Goal: Use online tool/utility: Utilize a website feature to perform a specific function

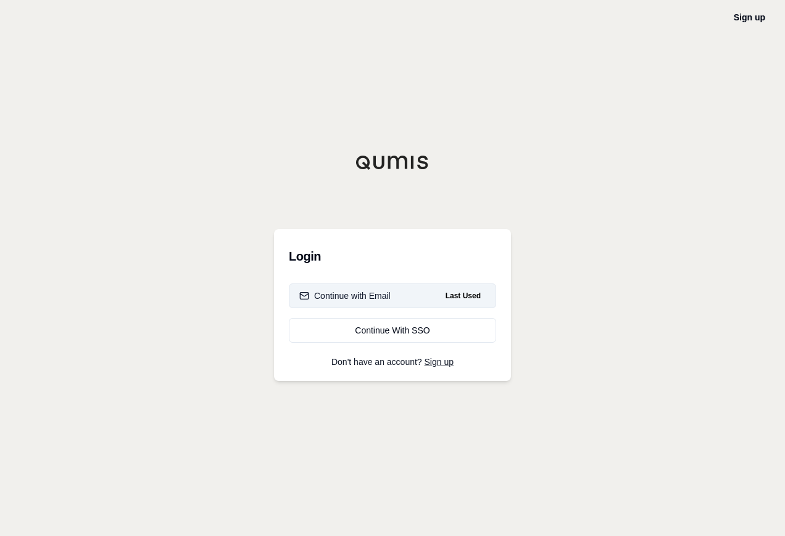
click at [378, 293] on div "Continue with Email" at bounding box center [344, 295] width 91 height 12
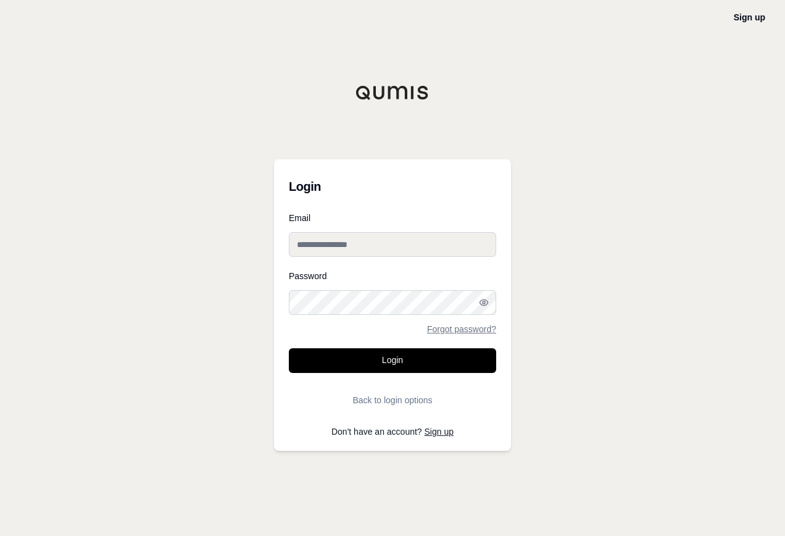
type input "**********"
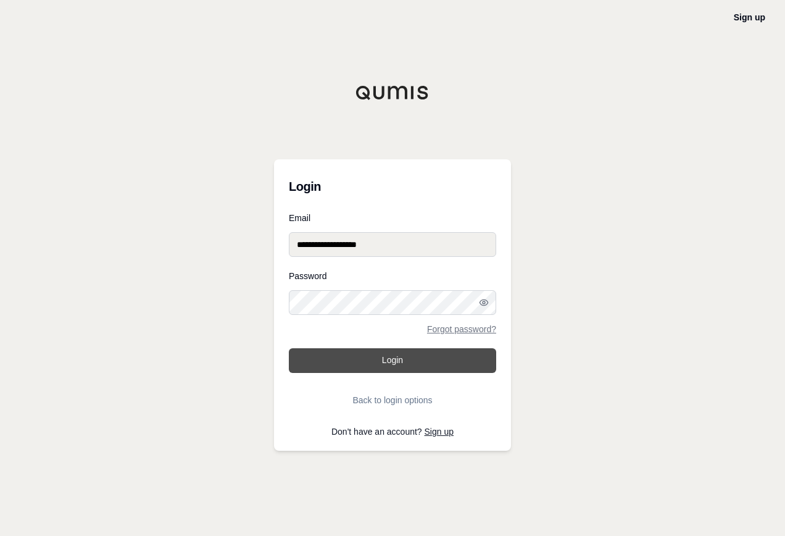
click at [413, 352] on button "Login" at bounding box center [392, 360] width 207 height 25
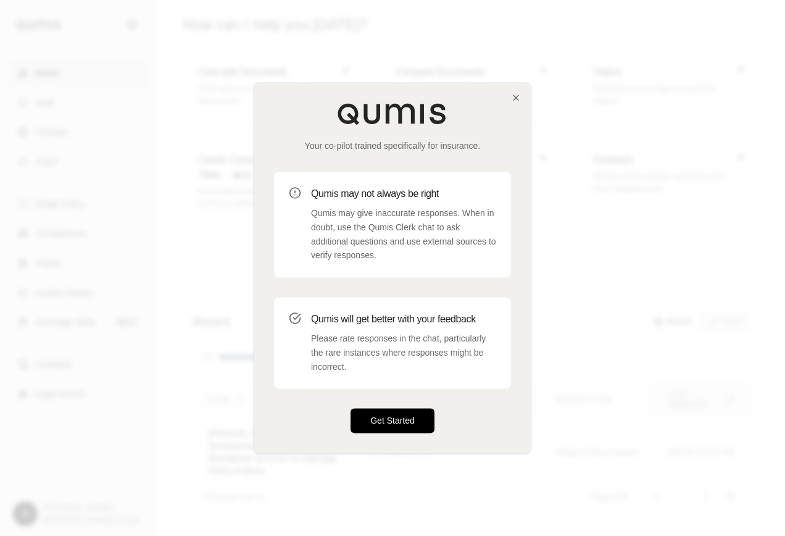
click at [393, 421] on button "Get Started" at bounding box center [393, 421] width 84 height 25
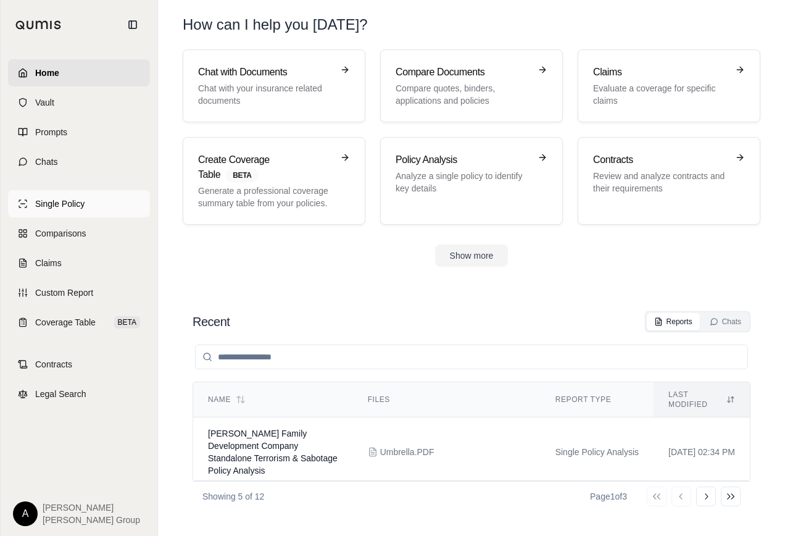
click at [64, 201] on span "Single Policy" at bounding box center [59, 203] width 49 height 12
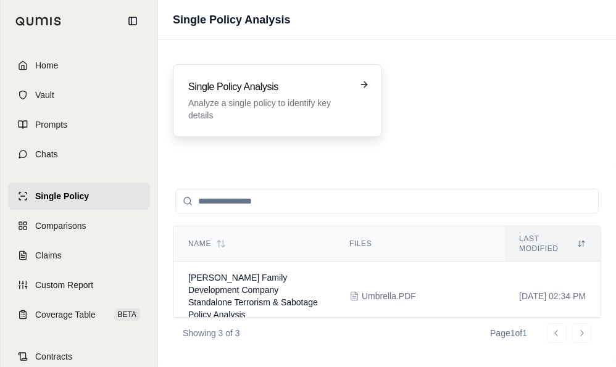
click at [220, 99] on p "Analyze a single policy to identify key details" at bounding box center [268, 109] width 161 height 25
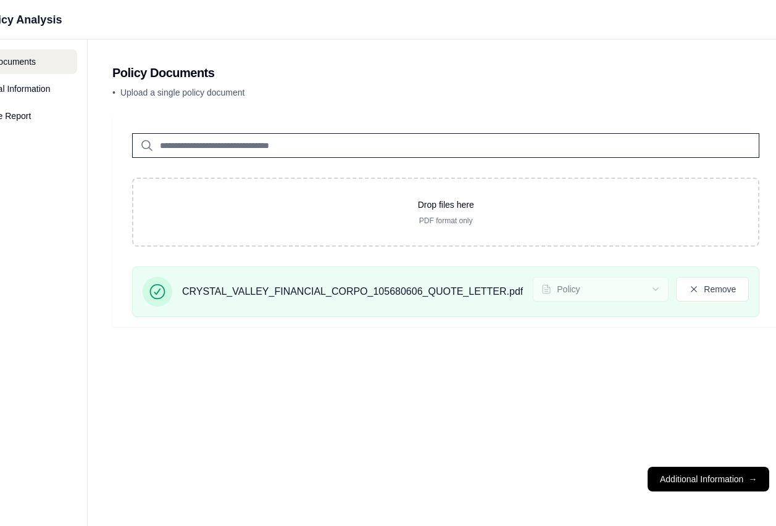
scroll to position [0, 256]
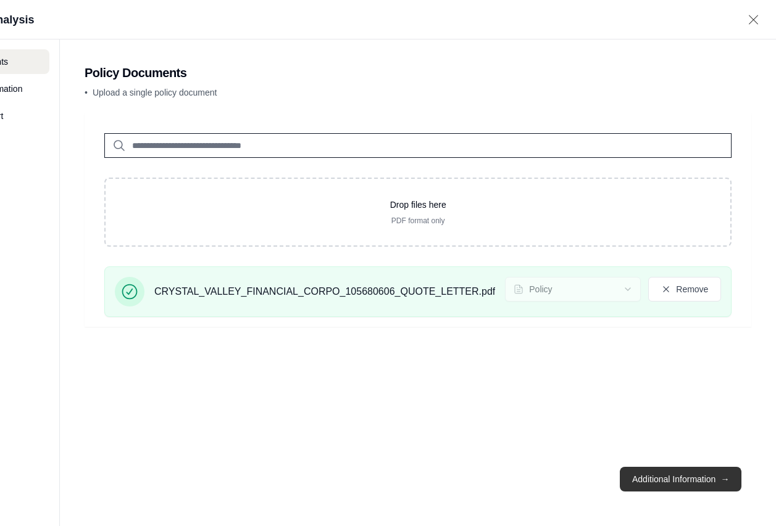
click at [684, 485] on button "Additional Information →" at bounding box center [681, 479] width 122 height 25
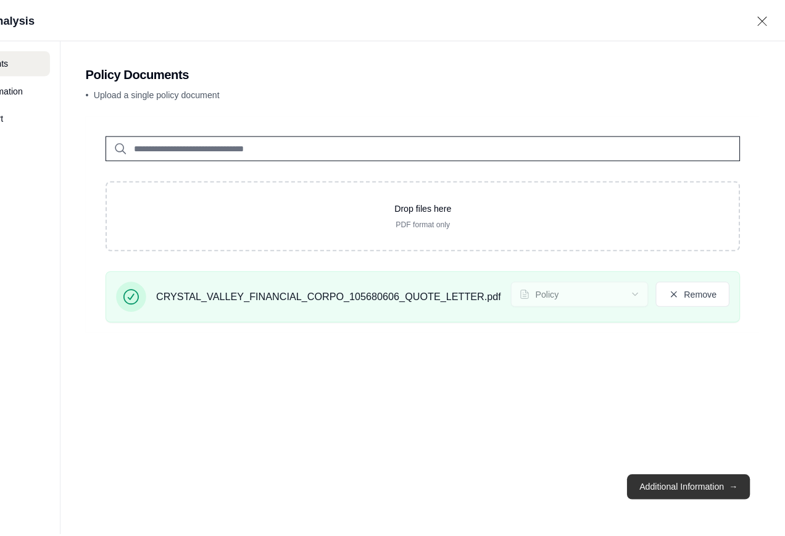
scroll to position [0, 0]
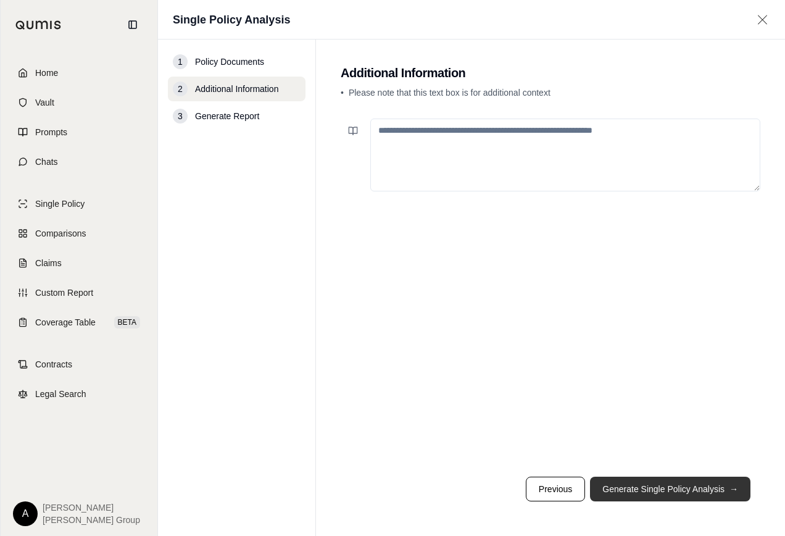
click at [684, 485] on button "Generate Single Policy Analysis →" at bounding box center [670, 488] width 160 height 25
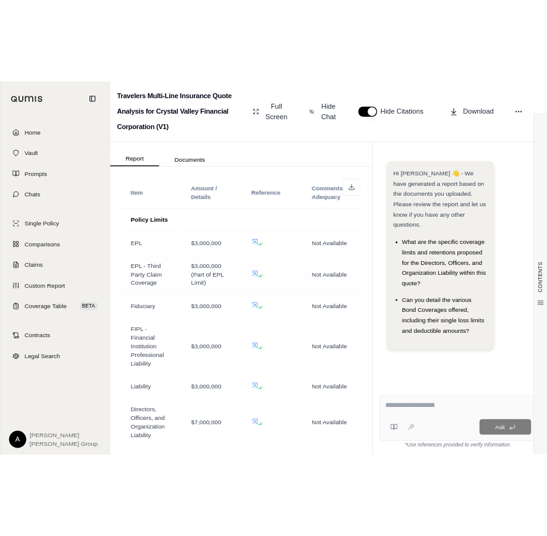
scroll to position [1066, 0]
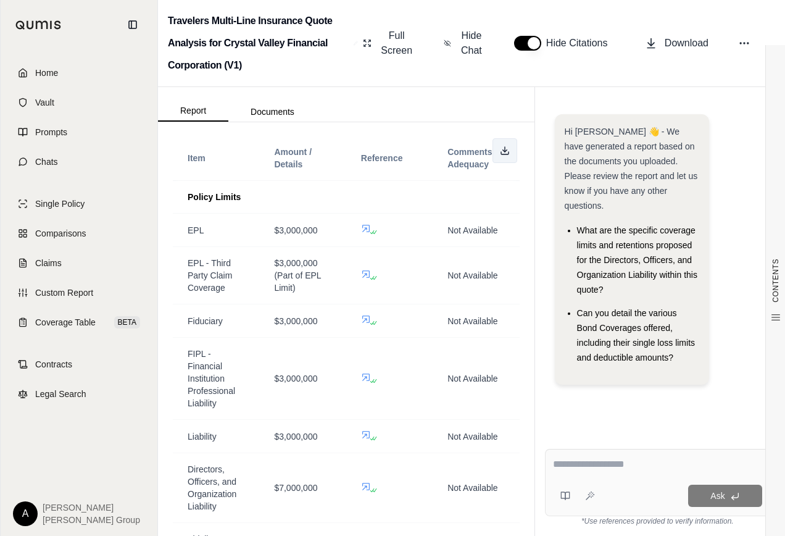
click at [505, 152] on line at bounding box center [505, 149] width 0 height 5
click at [55, 319] on span "Coverage Table" at bounding box center [65, 322] width 60 height 12
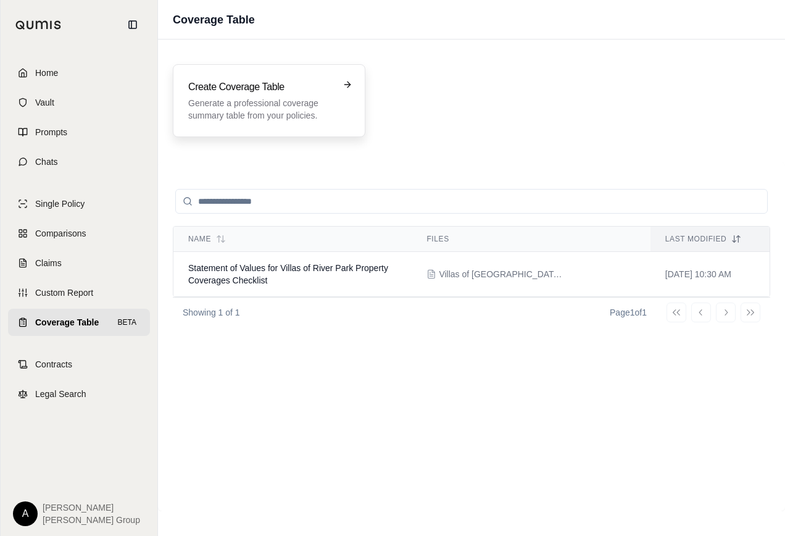
click at [293, 96] on div "Create Coverage Table Generate a professional coverage summary table from your …" at bounding box center [260, 101] width 144 height 42
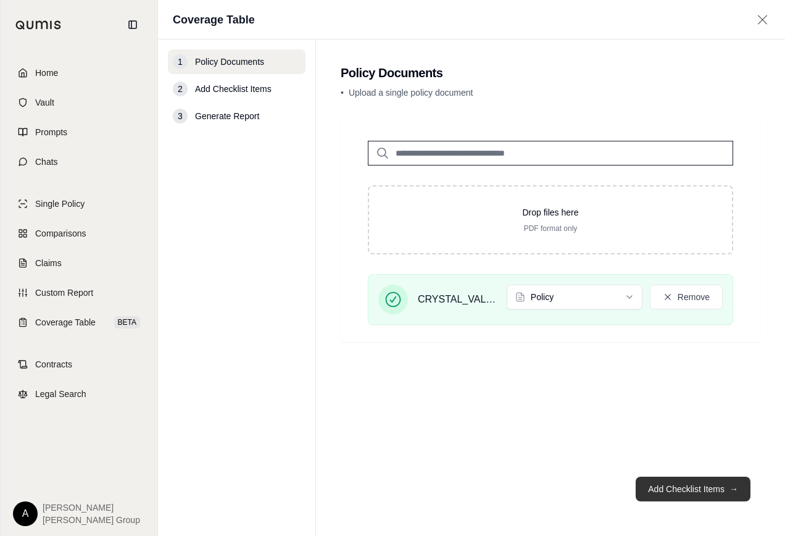
click at [688, 487] on button "Add Checklist Items →" at bounding box center [693, 488] width 115 height 25
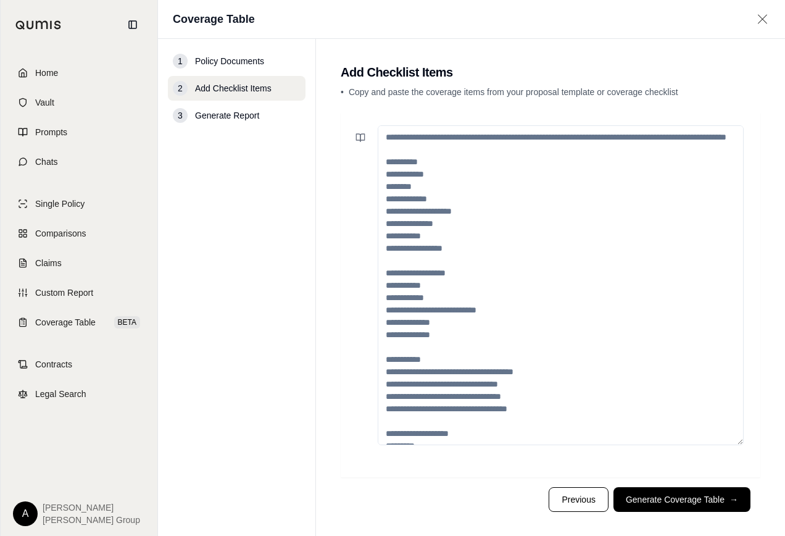
click at [438, 207] on textarea at bounding box center [561, 285] width 366 height 320
click at [472, 213] on textarea at bounding box center [561, 285] width 366 height 320
click at [396, 170] on textarea at bounding box center [561, 285] width 366 height 320
drag, startPoint x: 389, startPoint y: 178, endPoint x: 459, endPoint y: 229, distance: 85.7
click at [459, 229] on textarea at bounding box center [561, 285] width 366 height 320
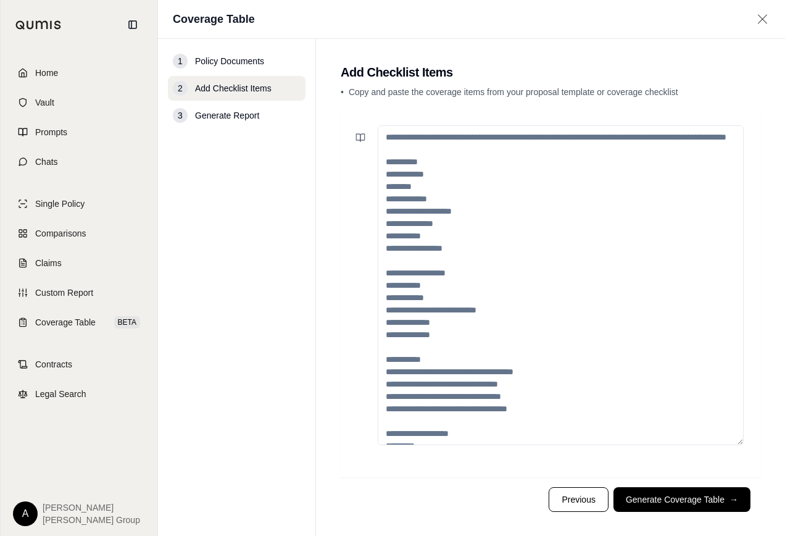
click at [523, 222] on textarea at bounding box center [561, 285] width 366 height 320
click at [662, 499] on button "Generate Coverage Table →" at bounding box center [681, 499] width 137 height 25
